Goal: Register for event/course

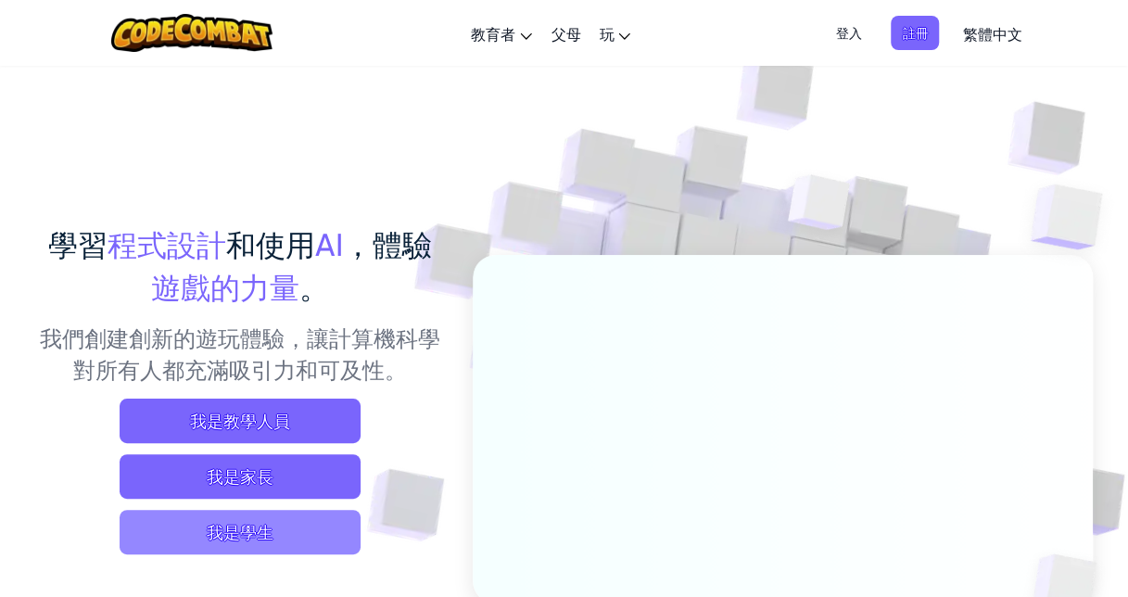
click at [325, 553] on span "我是學生" at bounding box center [240, 532] width 241 height 44
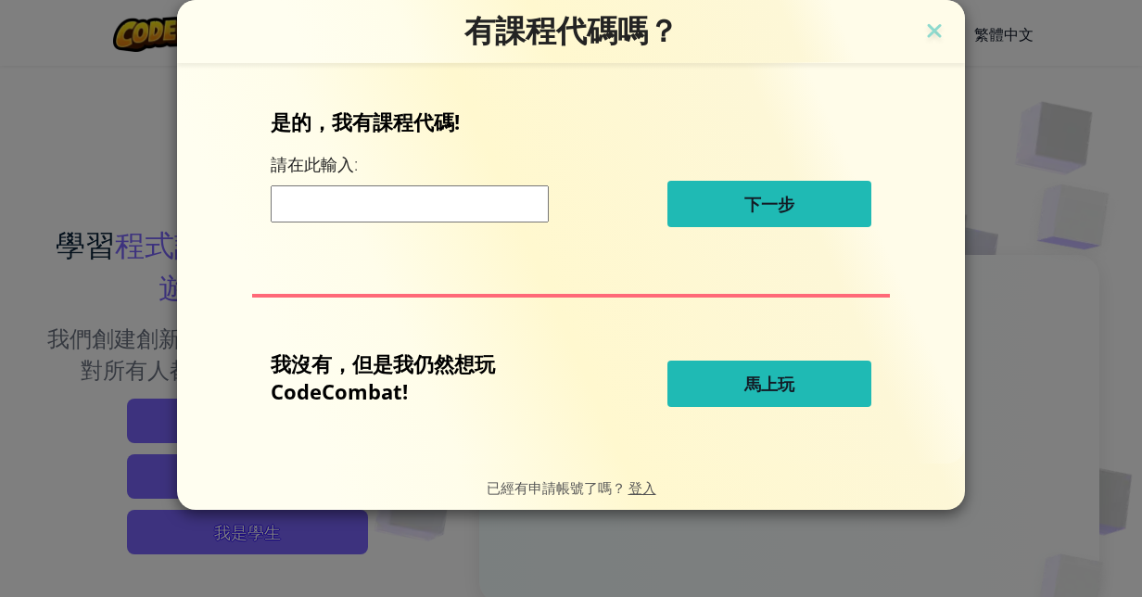
click at [495, 215] on input at bounding box center [410, 203] width 278 height 37
type input "ㄅ"
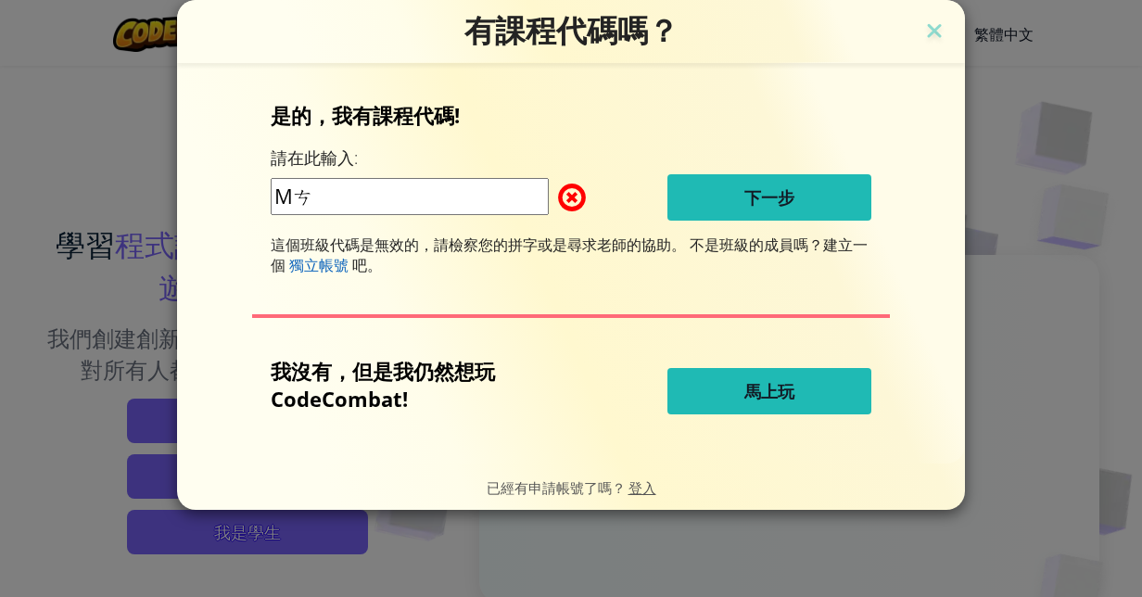
type input "M"
type input "1"
type input "[EMAIL_ADDRESS][DOMAIN_NAME]"
click at [558, 201] on span at bounding box center [558, 197] width 0 height 37
drag, startPoint x: 274, startPoint y: 201, endPoint x: 571, endPoint y: 198, distance: 296.7
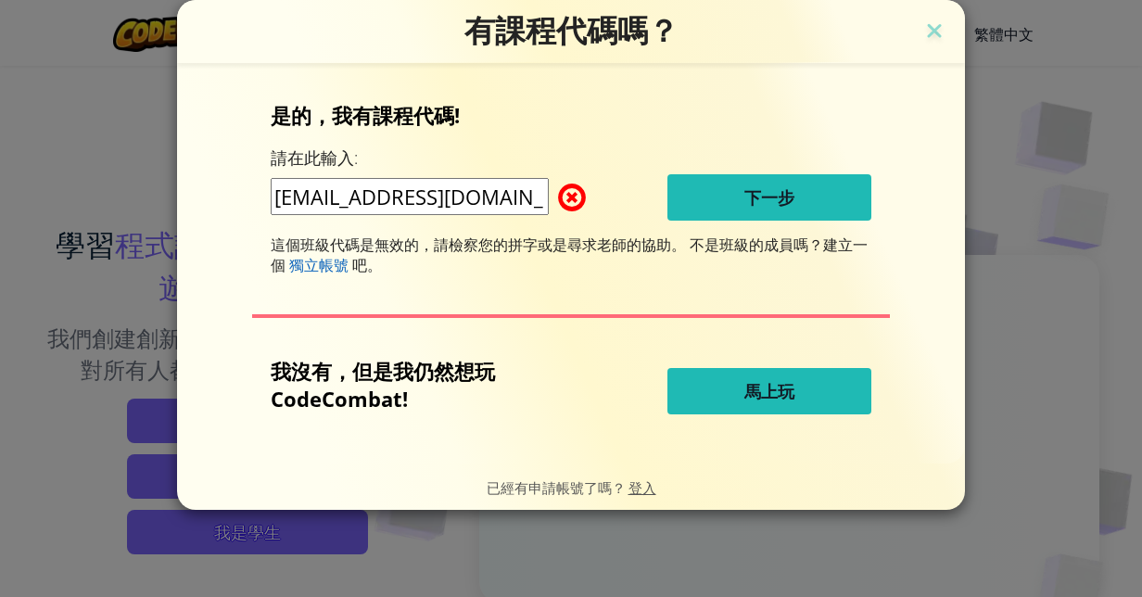
click at [558, 198] on div "[EMAIL_ADDRESS][DOMAIN_NAME]" at bounding box center [414, 197] width 287 height 39
type input "Muphy_2137"
drag, startPoint x: 311, startPoint y: 233, endPoint x: 276, endPoint y: 233, distance: 35.2
click at [276, 233] on div "是的，我有課程代碼! 請在此輸入: Muphy_2137 下一步 這個班級代碼是無效的，請檢察您的拼字或是尋求老師的協助。 不是班級的成員嗎？建立一個 獨立帳…" at bounding box center [571, 188] width 601 height 174
click at [929, 28] on img at bounding box center [934, 33] width 24 height 28
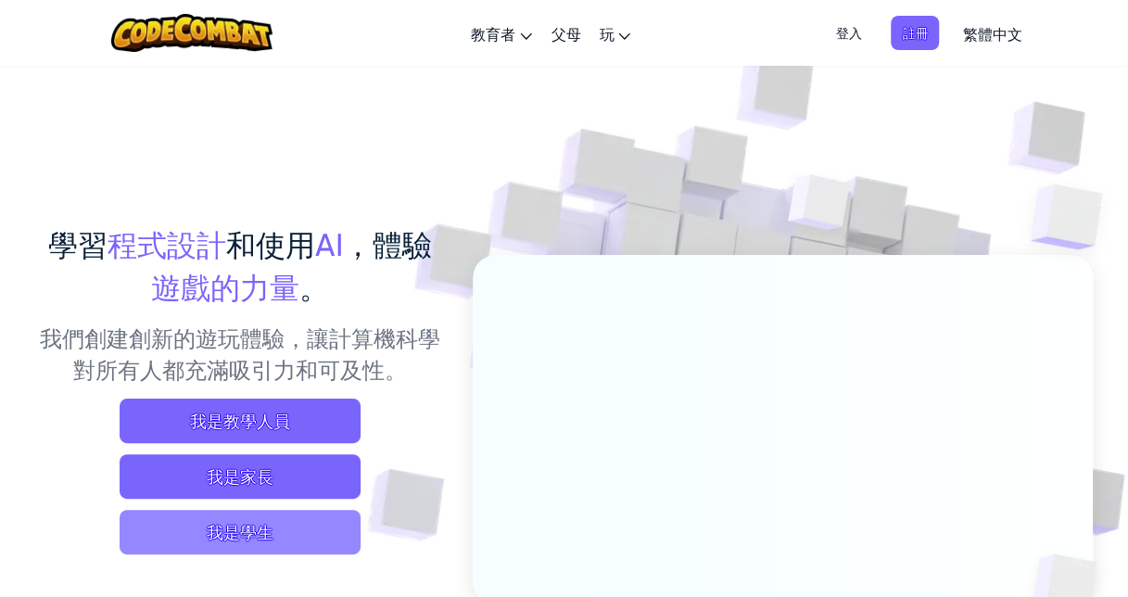
click at [286, 537] on span "我是學生" at bounding box center [240, 532] width 241 height 44
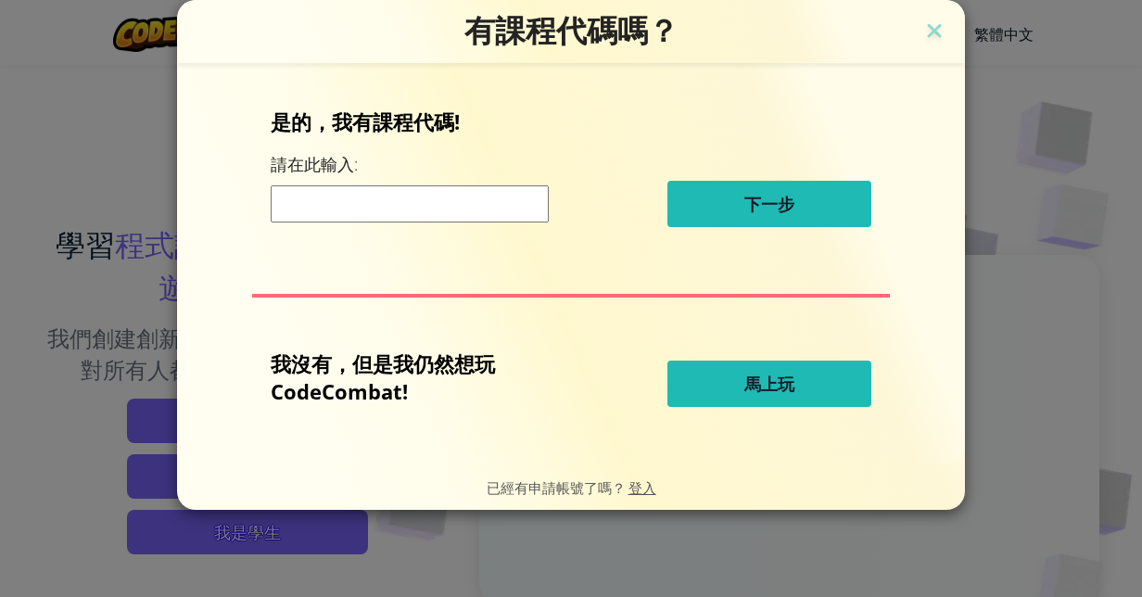
click at [397, 193] on input at bounding box center [410, 203] width 278 height 37
type input "ㄧ"
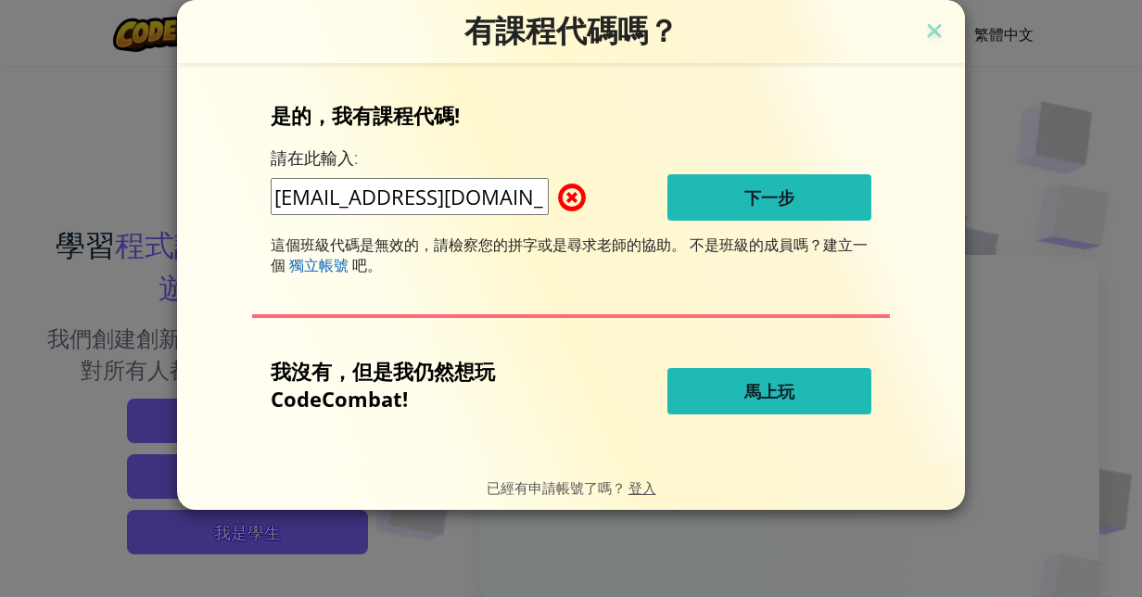
click at [646, 114] on p "是的，我有課程代碼!" at bounding box center [571, 115] width 601 height 28
click at [382, 201] on input "[EMAIL_ADDRESS][DOMAIN_NAME]" at bounding box center [410, 196] width 278 height 37
click at [364, 193] on input "[EMAIL_ADDRESS][DOMAIN_NAME]" at bounding box center [410, 196] width 278 height 37
click at [388, 199] on input "[EMAIL_ADDRESS][DOMAIN_NAME]" at bounding box center [410, 196] width 278 height 37
type input "[EMAIL_ADDRESS][DOMAIN_NAME]"
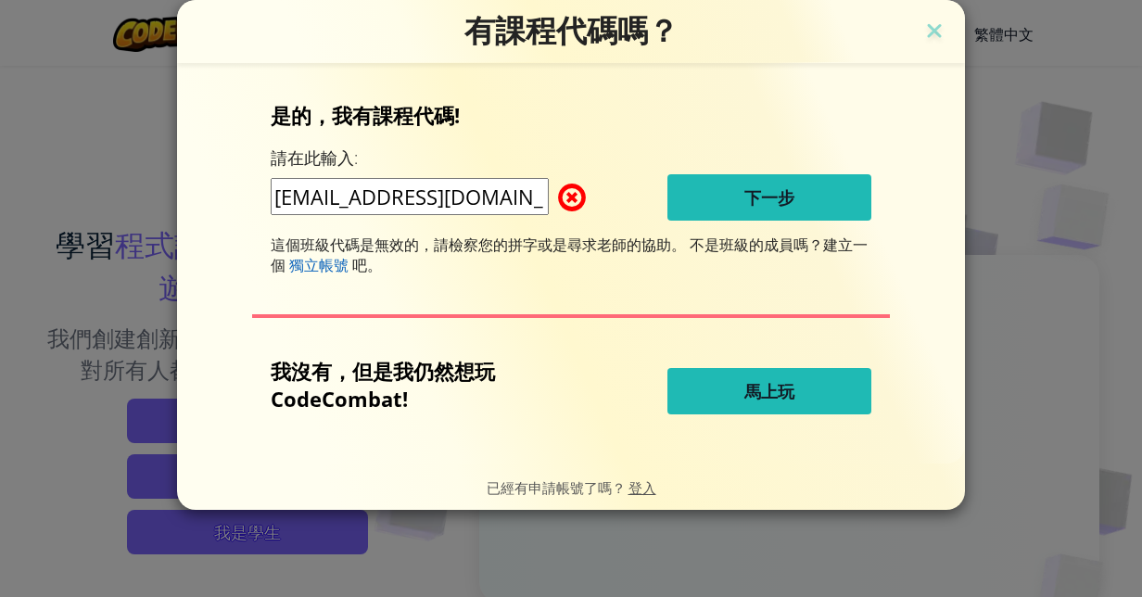
drag, startPoint x: 507, startPoint y: 197, endPoint x: 551, endPoint y: 211, distance: 46.0
click at [551, 211] on div "[EMAIL_ADDRESS][DOMAIN_NAME]" at bounding box center [414, 197] width 287 height 39
click at [718, 384] on button "馬上玩" at bounding box center [769, 391] width 204 height 46
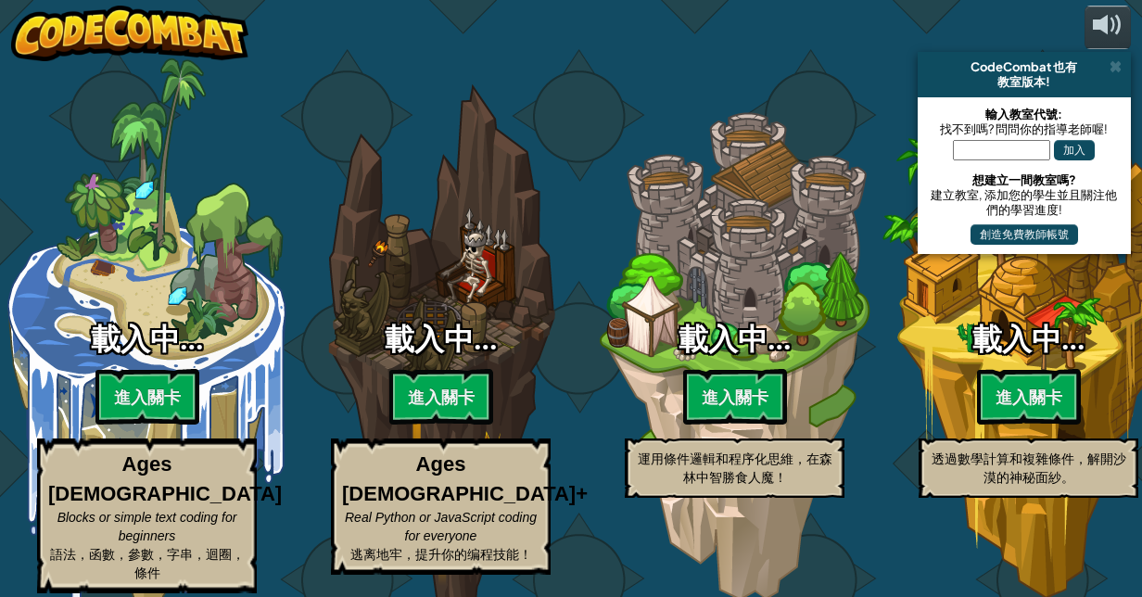
select select "zh-HANT"
